Goal: Book appointment/travel/reservation

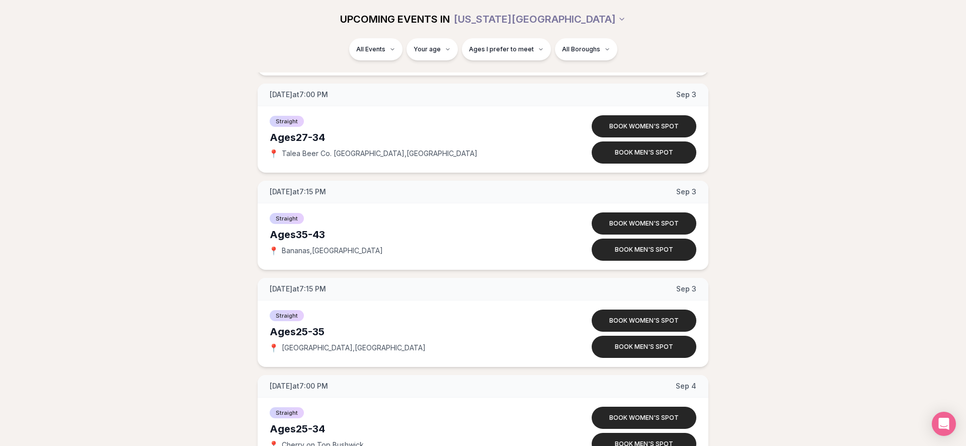
scroll to position [2573, 0]
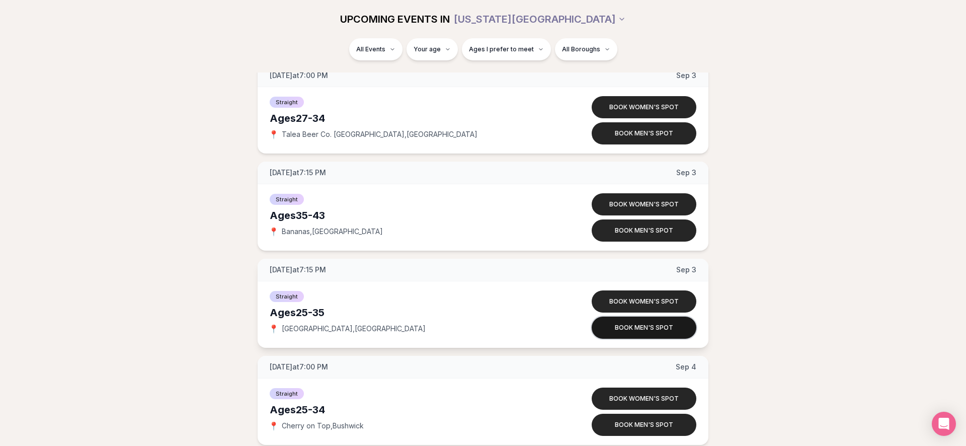
click at [636, 322] on button "Book men's spot" at bounding box center [643, 327] width 105 height 22
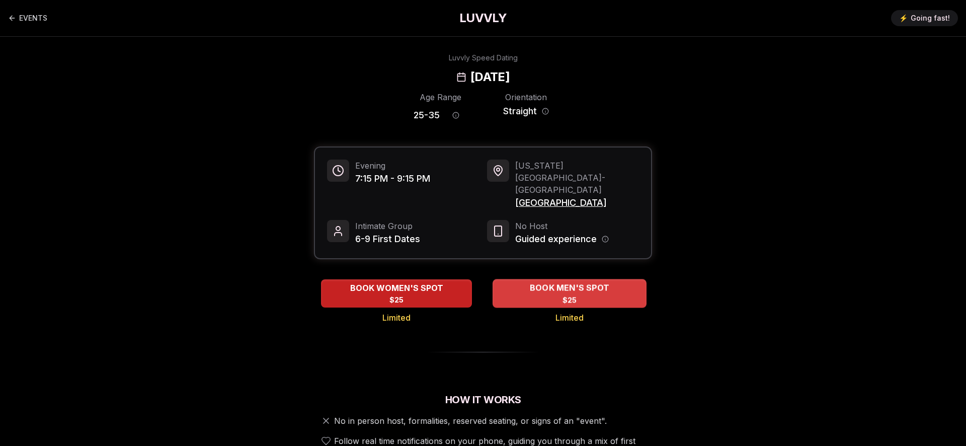
click at [543, 282] on span "BOOK MEN'S SPOT" at bounding box center [569, 288] width 83 height 12
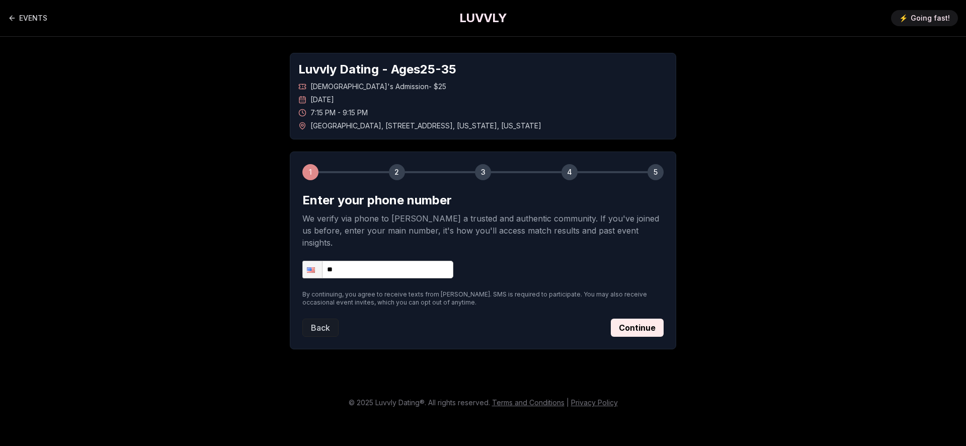
click at [387, 265] on input "**" at bounding box center [377, 270] width 151 height 18
type input "**********"
click at [640, 318] on button "Continue" at bounding box center [637, 327] width 53 height 18
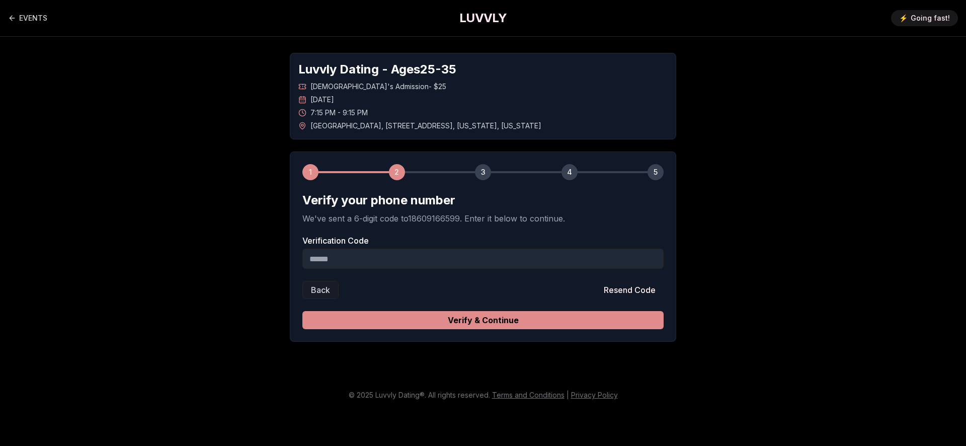
click at [512, 317] on button "Verify & Continue" at bounding box center [482, 320] width 361 height 18
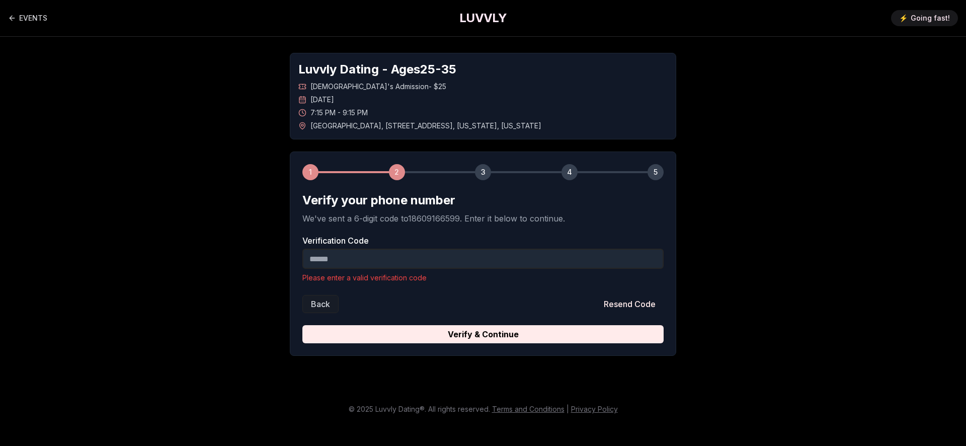
click at [417, 252] on input "Verification Code" at bounding box center [482, 258] width 361 height 20
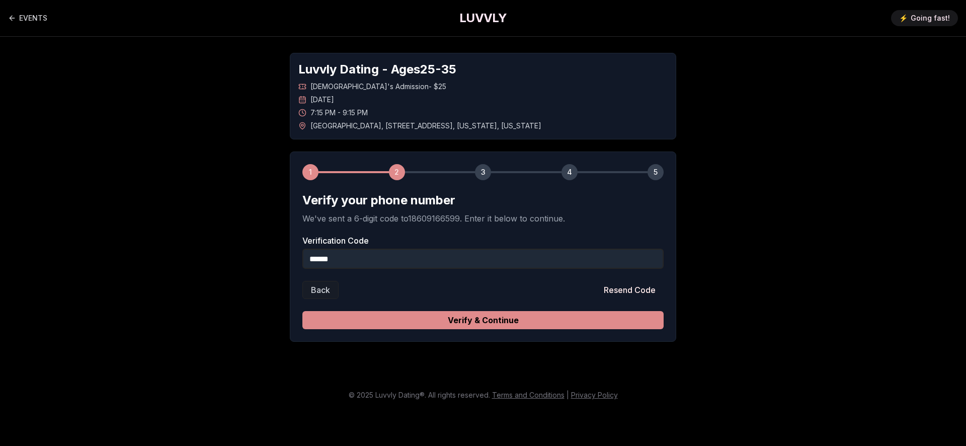
type input "******"
click at [382, 320] on button "Verify & Continue" at bounding box center [482, 320] width 361 height 18
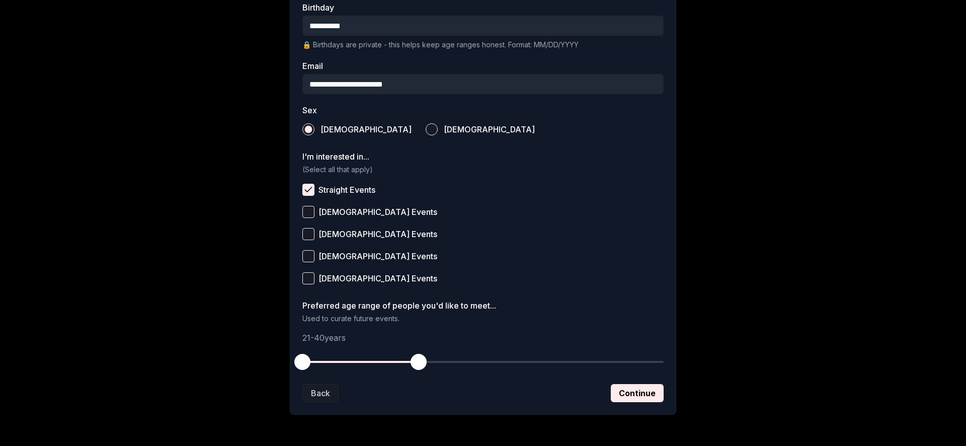
scroll to position [312, 0]
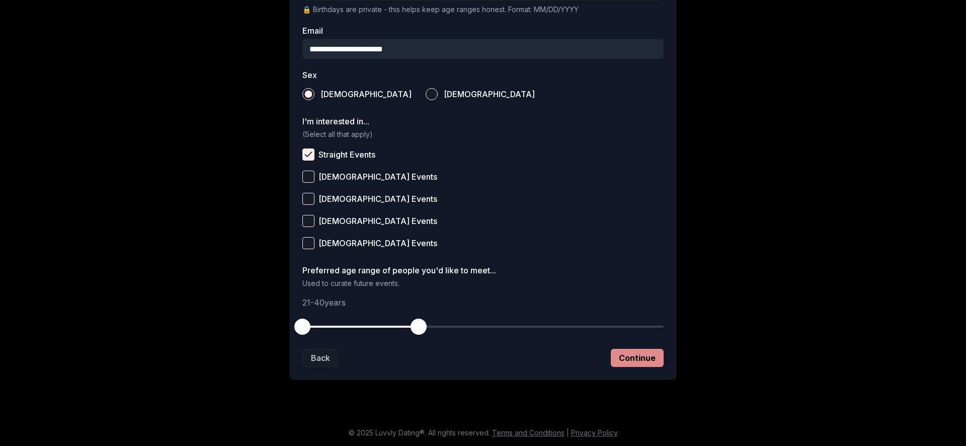
click at [631, 351] on button "Continue" at bounding box center [637, 358] width 53 height 18
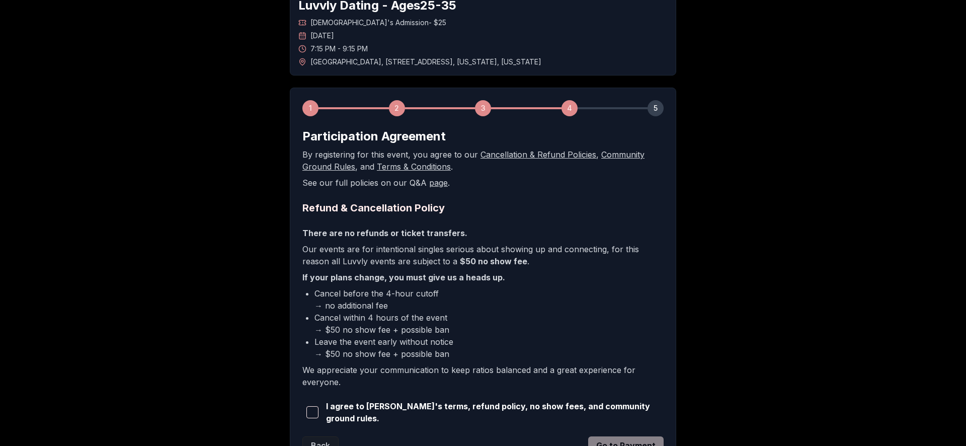
scroll to position [149, 0]
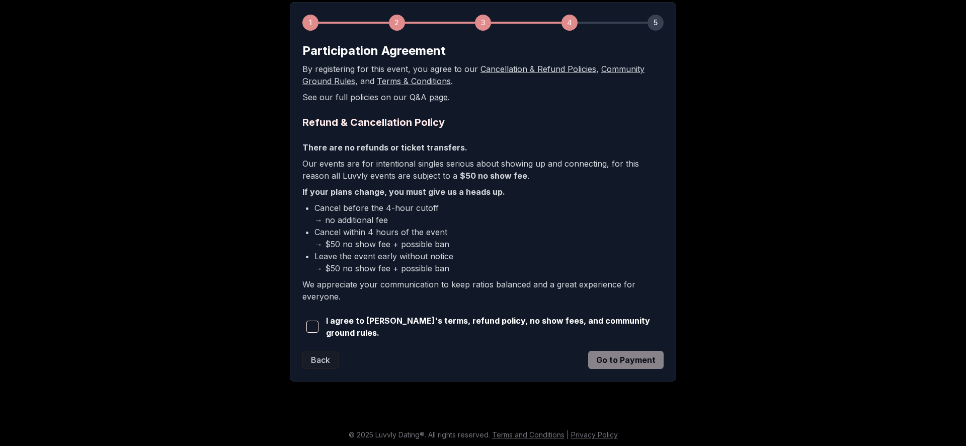
click at [318, 325] on span "button" at bounding box center [312, 326] width 12 height 12
click at [642, 357] on button "Go to Payment" at bounding box center [625, 360] width 75 height 18
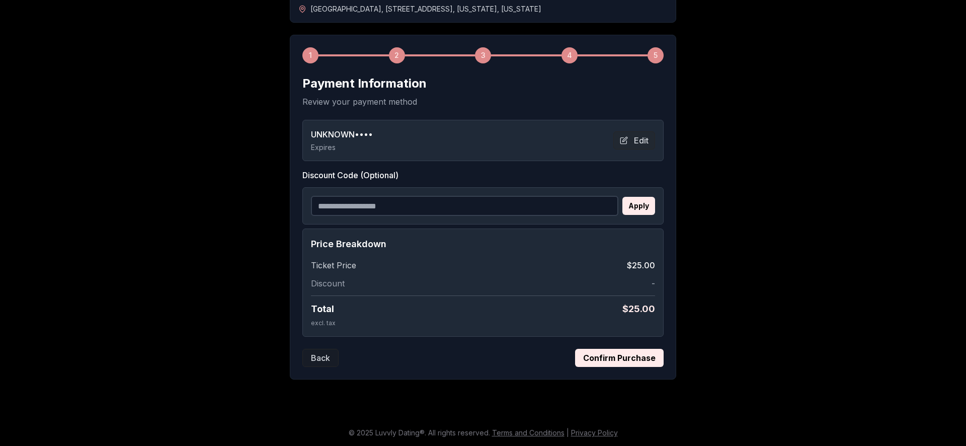
scroll to position [117, 0]
click at [605, 358] on button "Confirm Purchase" at bounding box center [619, 358] width 89 height 18
click at [646, 142] on button "Edit" at bounding box center [634, 140] width 42 height 18
